Goal: Task Accomplishment & Management: Manage account settings

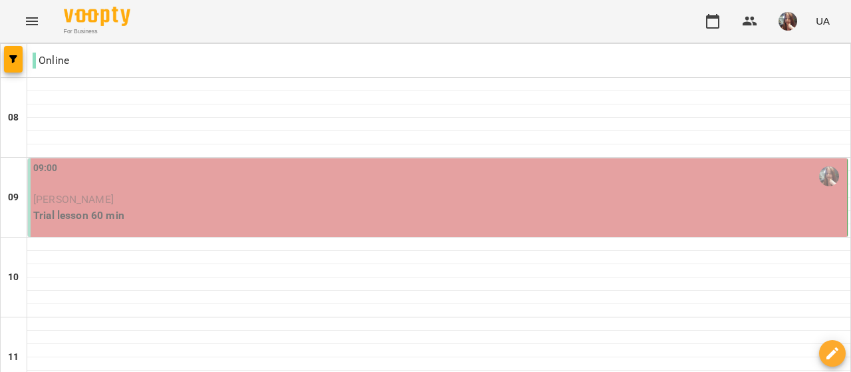
click at [127, 208] on p "Trial lesson 60 min" at bounding box center [438, 215] width 811 height 16
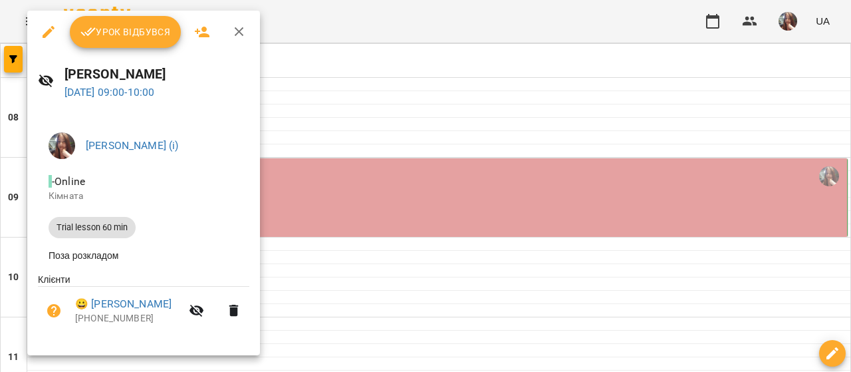
click at [104, 31] on span "Урок відбувся" at bounding box center [125, 32] width 90 height 16
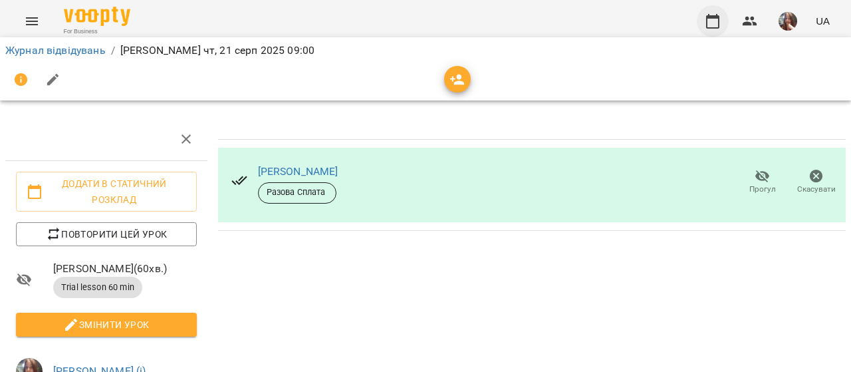
click at [712, 26] on icon "button" at bounding box center [713, 21] width 16 height 16
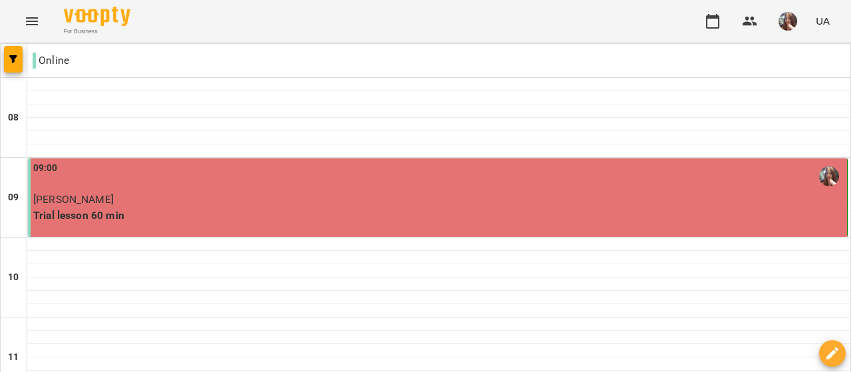
scroll to position [66, 0]
click at [231, 207] on p "Trial lesson 60 min" at bounding box center [438, 215] width 811 height 16
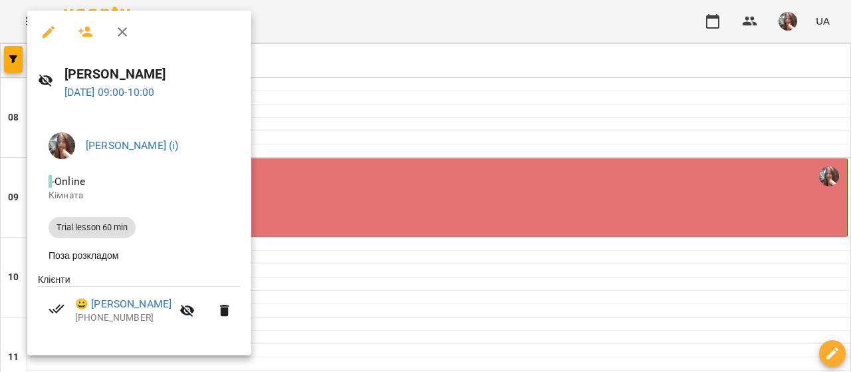
click at [383, 122] on div at bounding box center [425, 186] width 851 height 372
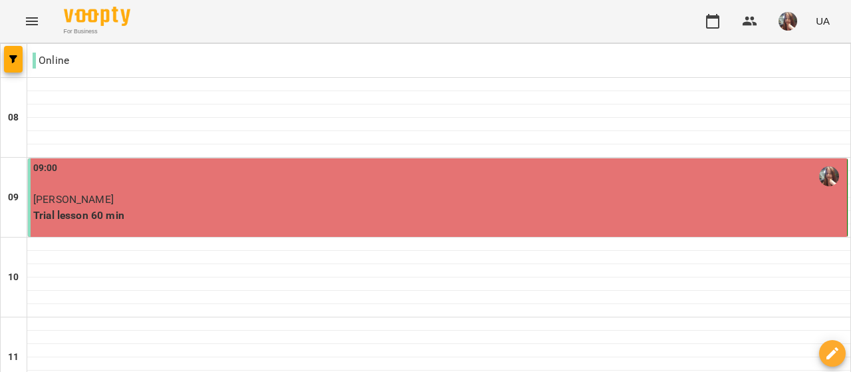
scroll to position [858, 0]
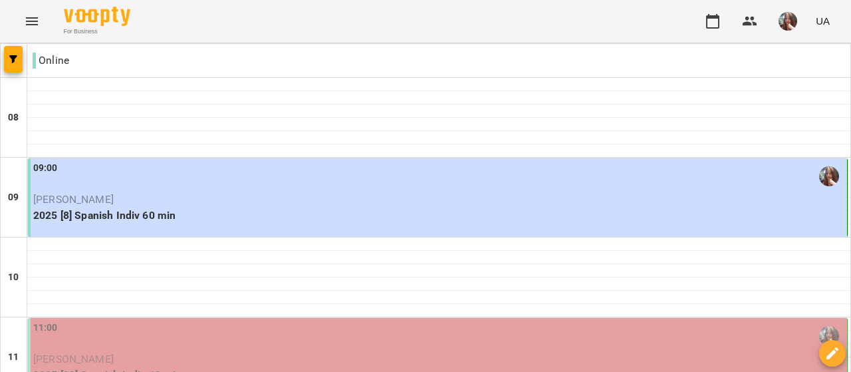
scroll to position [0, 0]
